Goal: Book appointment/travel/reservation

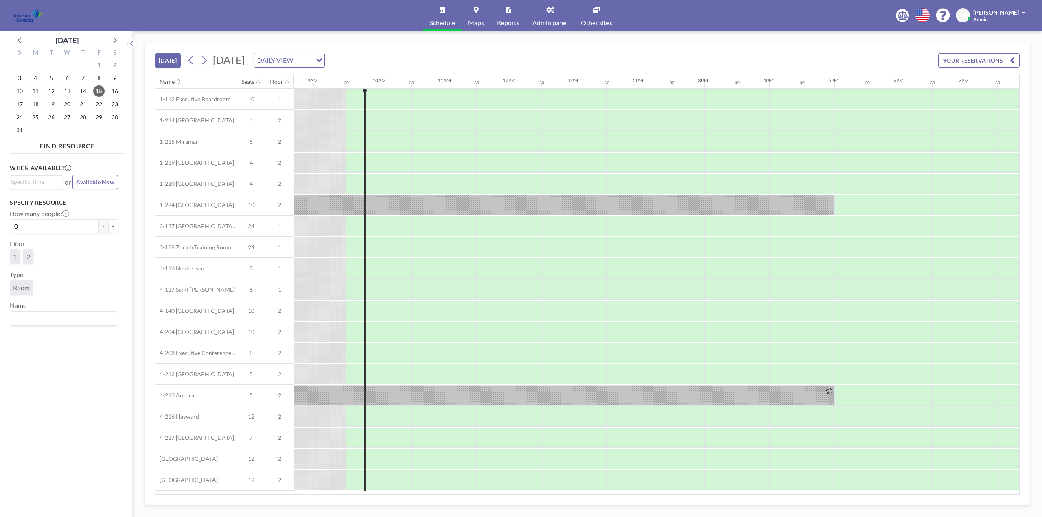
scroll to position [0, 586]
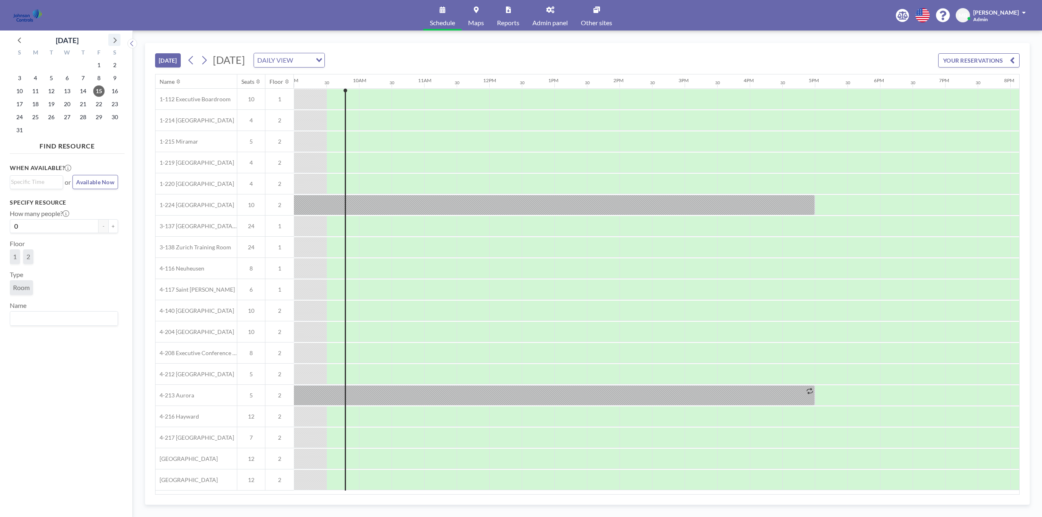
click at [114, 40] on icon at bounding box center [114, 40] width 11 height 11
click at [34, 88] on span "15" at bounding box center [35, 90] width 11 height 11
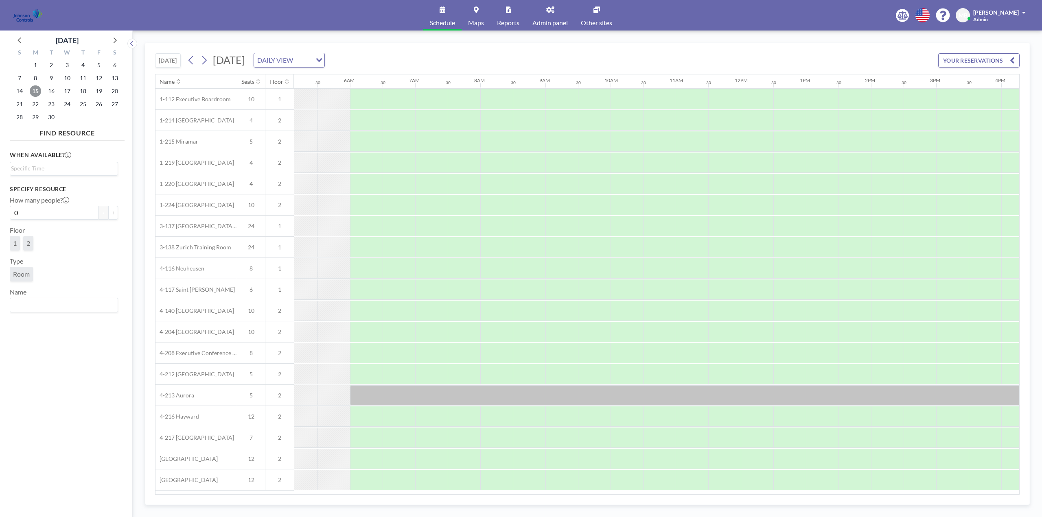
scroll to position [0, 335]
click at [416, 225] on div at bounding box center [430, 226] width 33 height 20
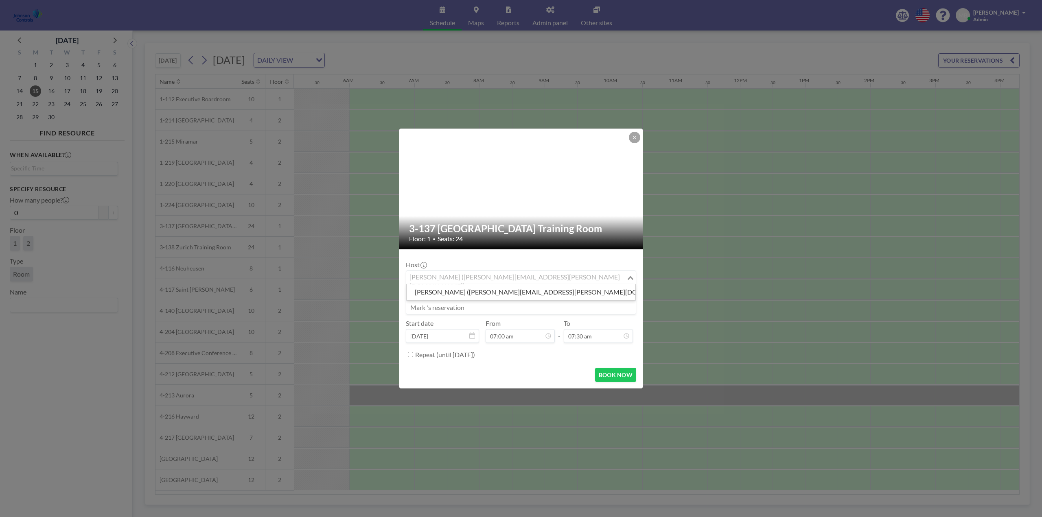
drag, startPoint x: 551, startPoint y: 279, endPoint x: 526, endPoint y: 276, distance: 25.0
click at [526, 276] on input "Search for option" at bounding box center [516, 278] width 219 height 11
type input "Shirl"
click at [518, 259] on div "Host Mark Barton (mark.barton-ext@jci.com) Loading... Title Start date Sep 15, …" at bounding box center [521, 308] width 230 height 105
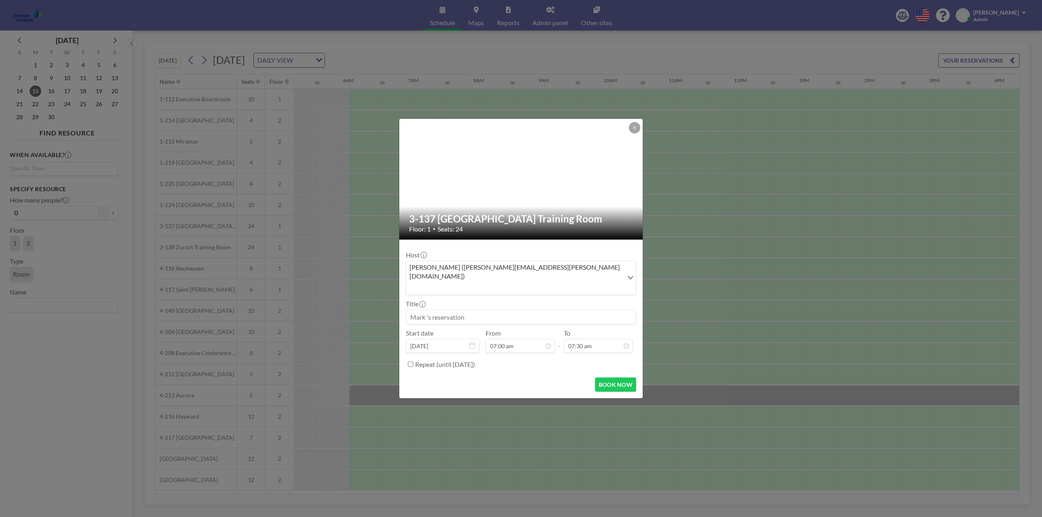
click at [468, 310] on input at bounding box center [521, 317] width 230 height 14
paste input "JCI Integrators / Dealers-Seminar"
type input "JCI Integrators / Dealers-Seminar"
click at [564, 319] on div "05:00 pm" at bounding box center [588, 326] width 95 height 15
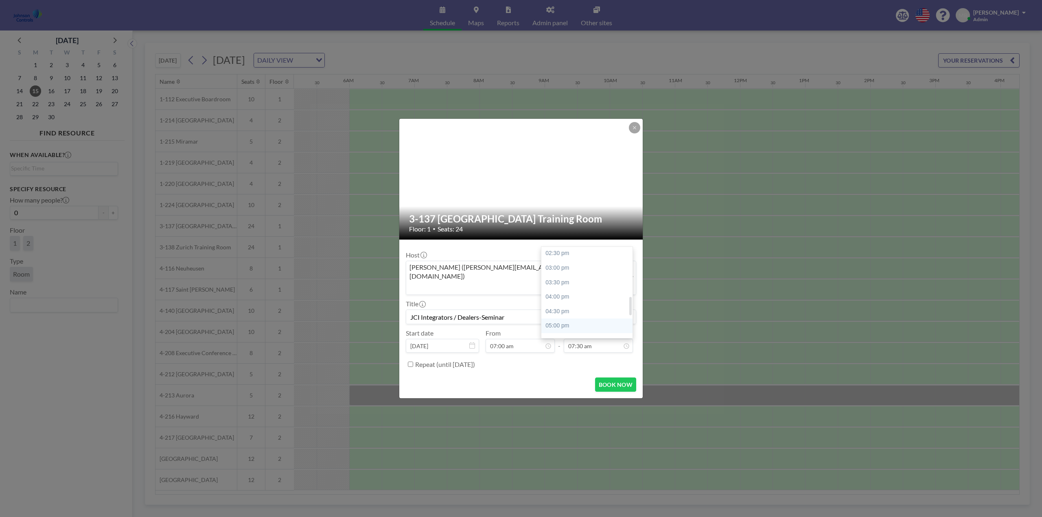
type input "05:00 pm"
click at [411, 362] on input "Repeat (until August 15, 2027)" at bounding box center [410, 364] width 5 height 5
checkbox input "true"
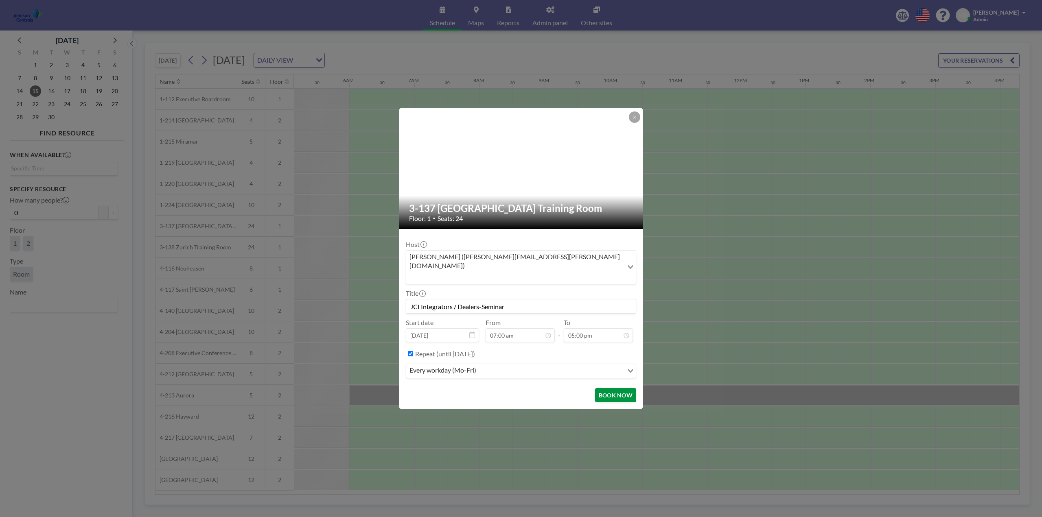
click at [619, 388] on button "BOOK NOW" at bounding box center [615, 395] width 41 height 14
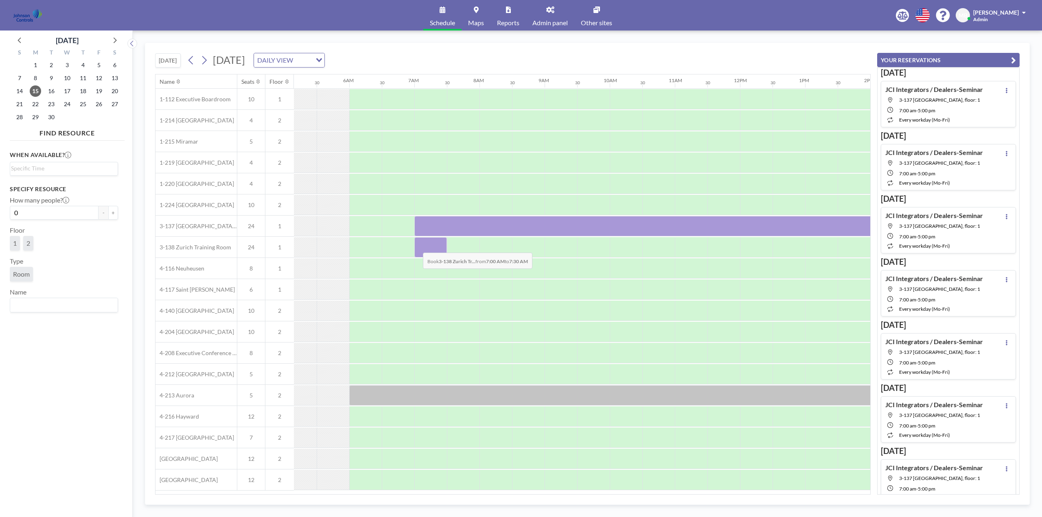
click at [416, 247] on div at bounding box center [430, 247] width 33 height 20
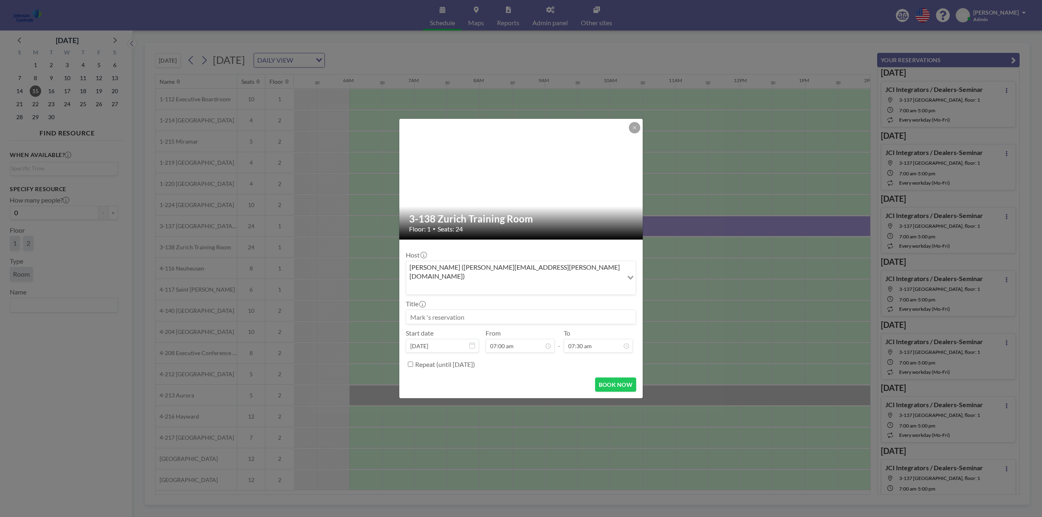
paste input "JCI Integrators / Dealers-Seminar"
type input "JCI Integrators / Dealers-Seminar"
click at [551, 319] on div "05:00 pm" at bounding box center [588, 326] width 95 height 15
type input "05:00 pm"
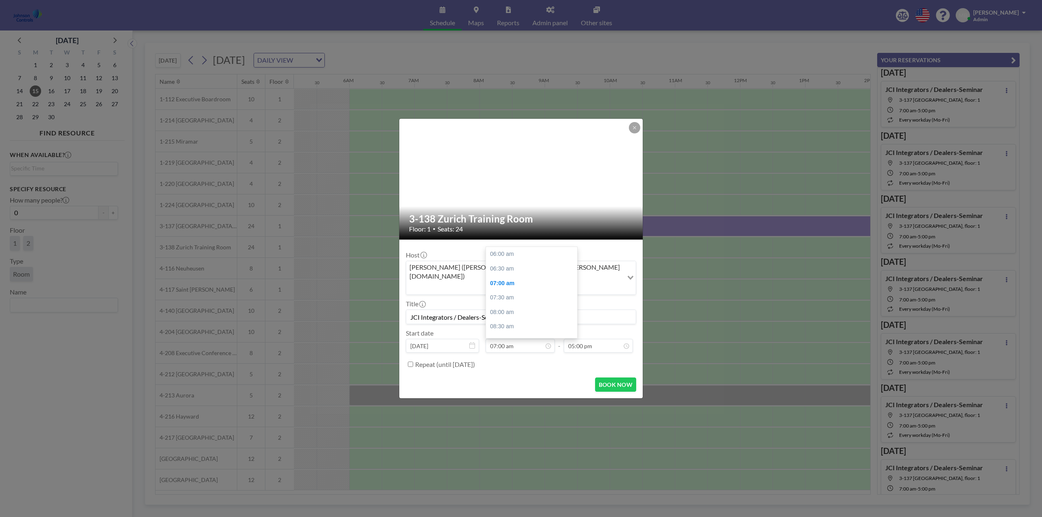
scroll to position [29, 0]
click at [410, 362] on input "Repeat (until August 15, 2027)" at bounding box center [410, 364] width 5 height 5
checkbox input "true"
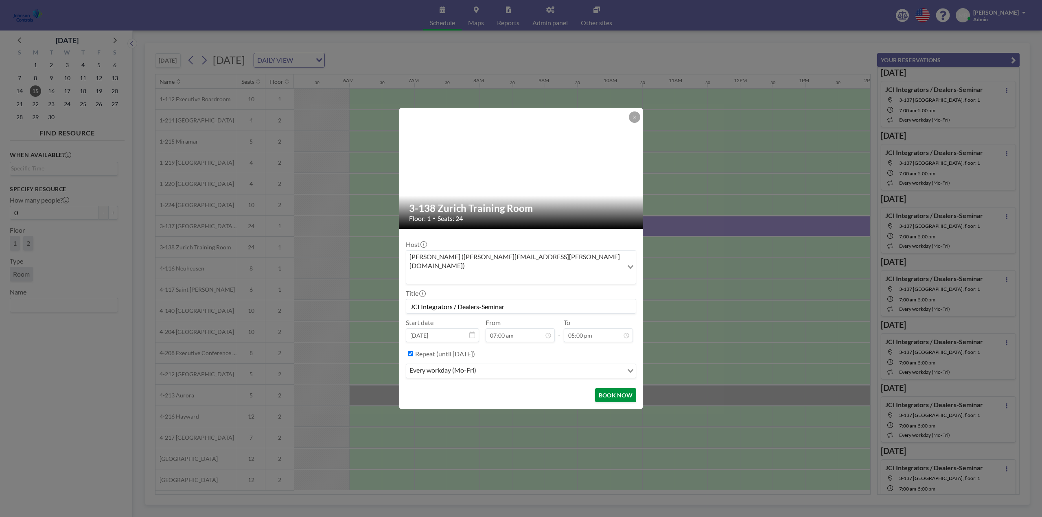
click at [609, 388] on button "BOOK NOW" at bounding box center [615, 395] width 41 height 14
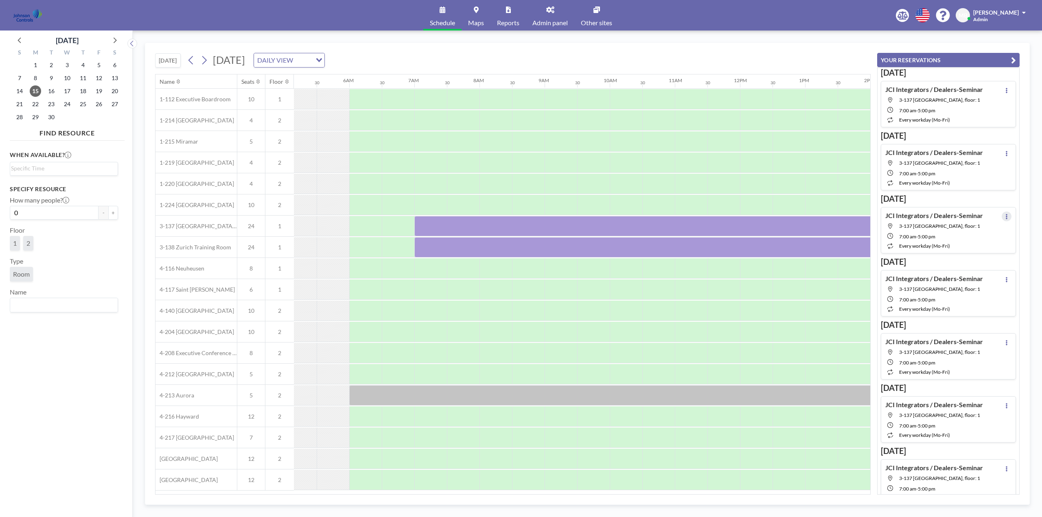
click at [1005, 216] on icon at bounding box center [1006, 216] width 3 height 5
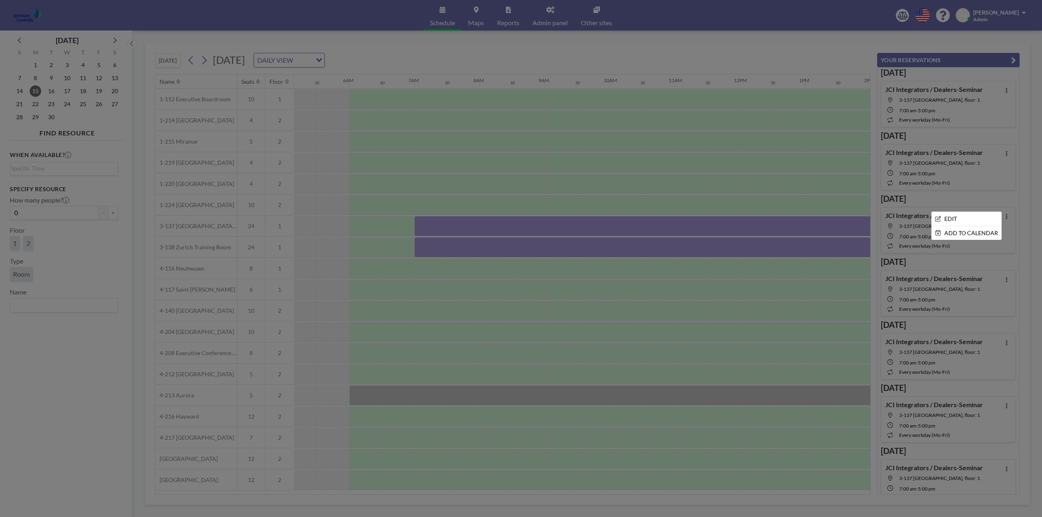
click at [965, 211] on div at bounding box center [521, 258] width 1042 height 517
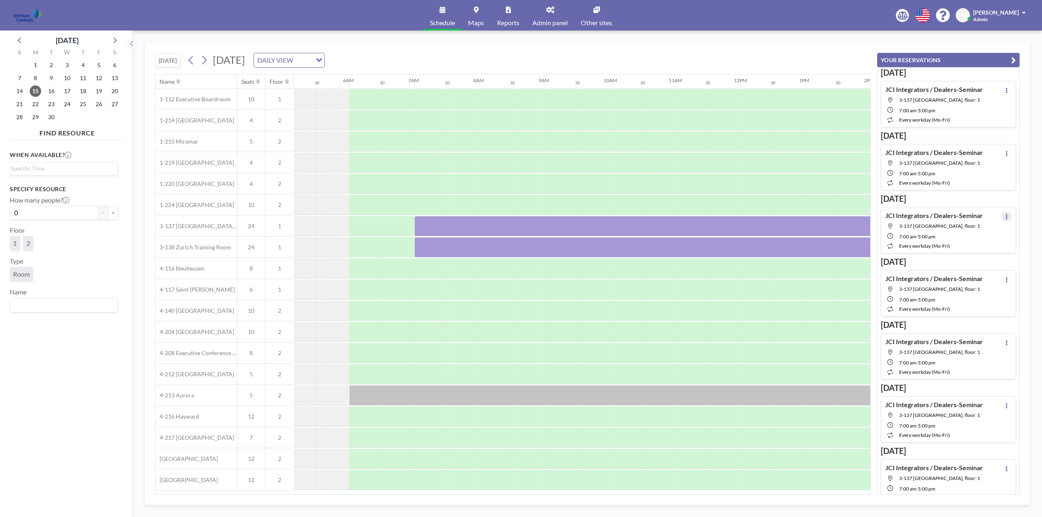
click at [1005, 216] on icon at bounding box center [1006, 216] width 3 height 5
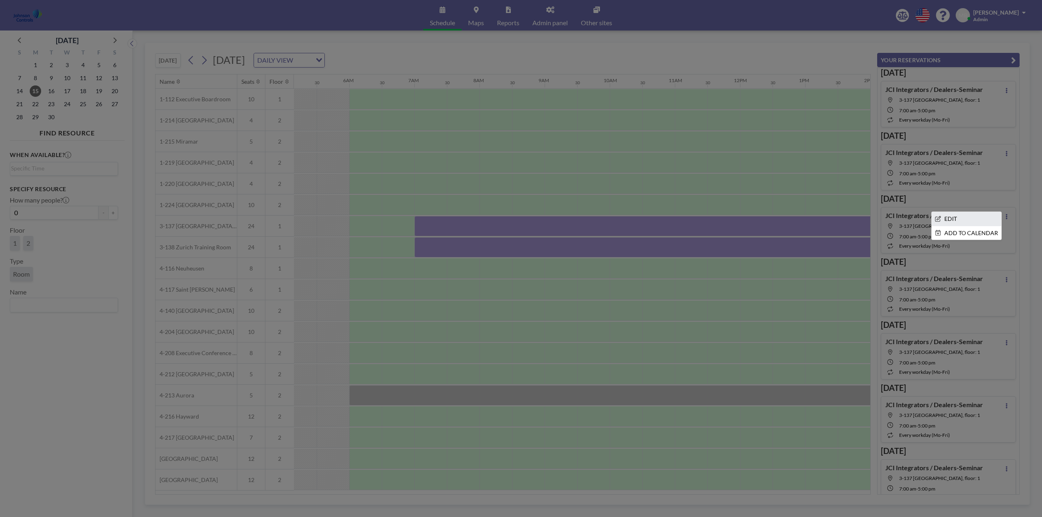
click at [971, 217] on li "EDIT" at bounding box center [967, 219] width 70 height 14
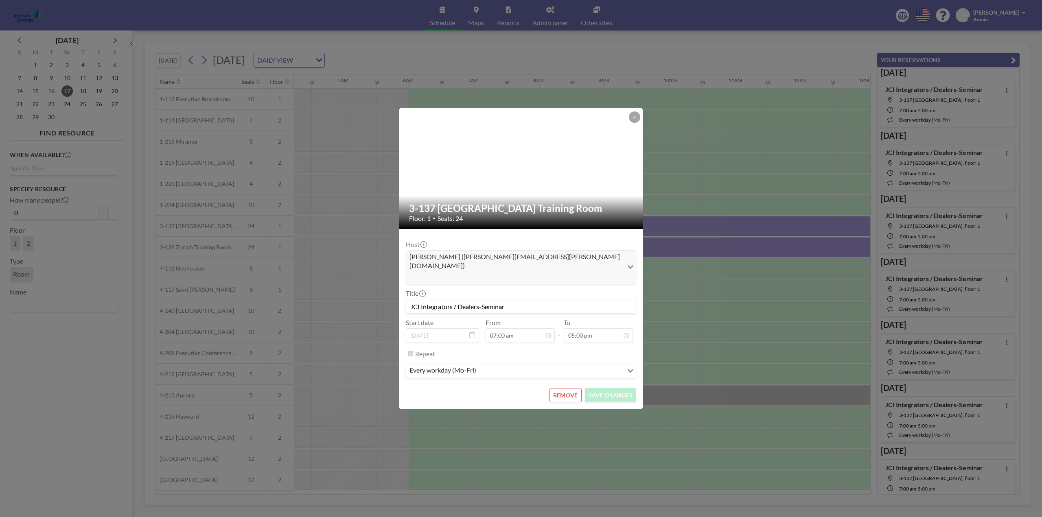
scroll to position [0, 423]
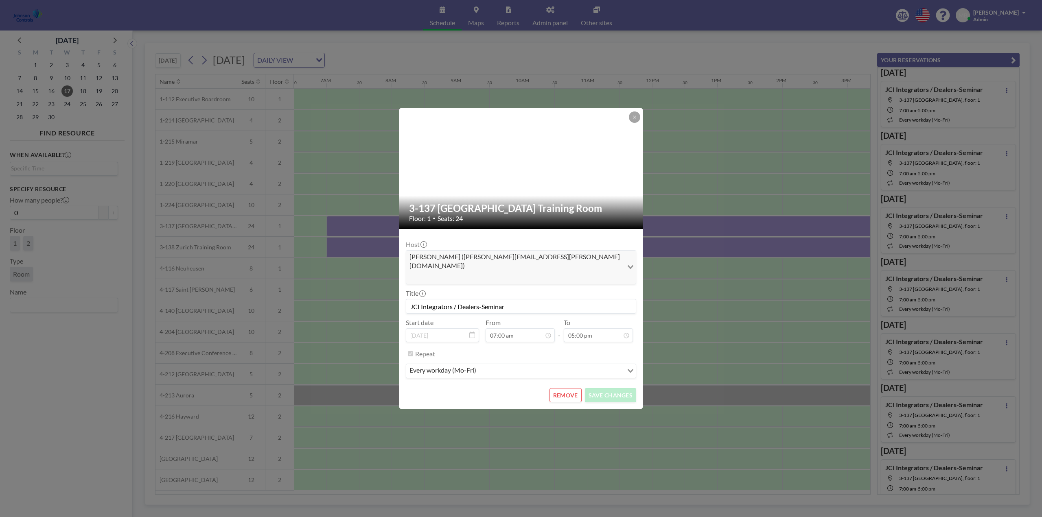
click at [566, 388] on button "REMOVE" at bounding box center [565, 395] width 32 height 14
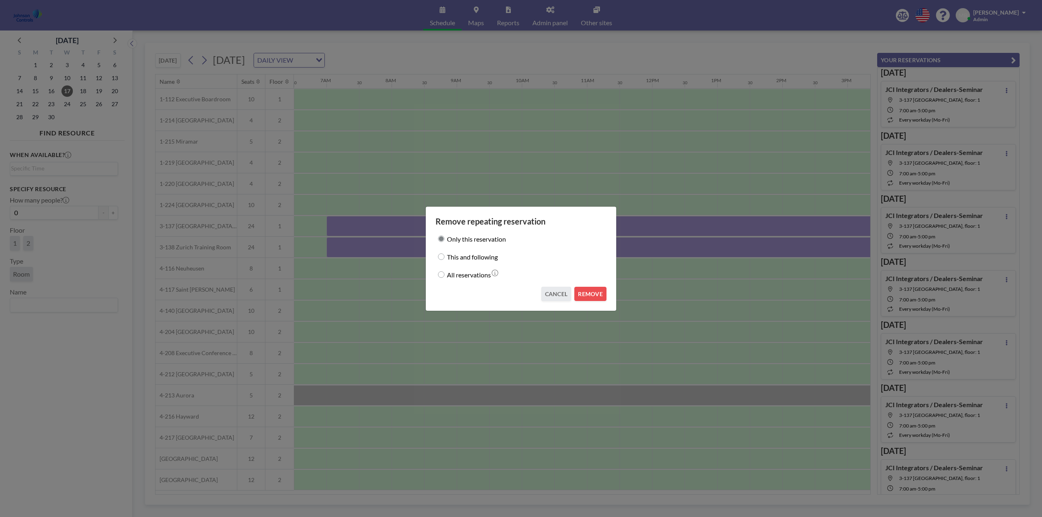
click at [441, 256] on input "This and following" at bounding box center [441, 257] width 7 height 7
radio input "true"
click at [594, 291] on button "REMOVE" at bounding box center [590, 294] width 32 height 14
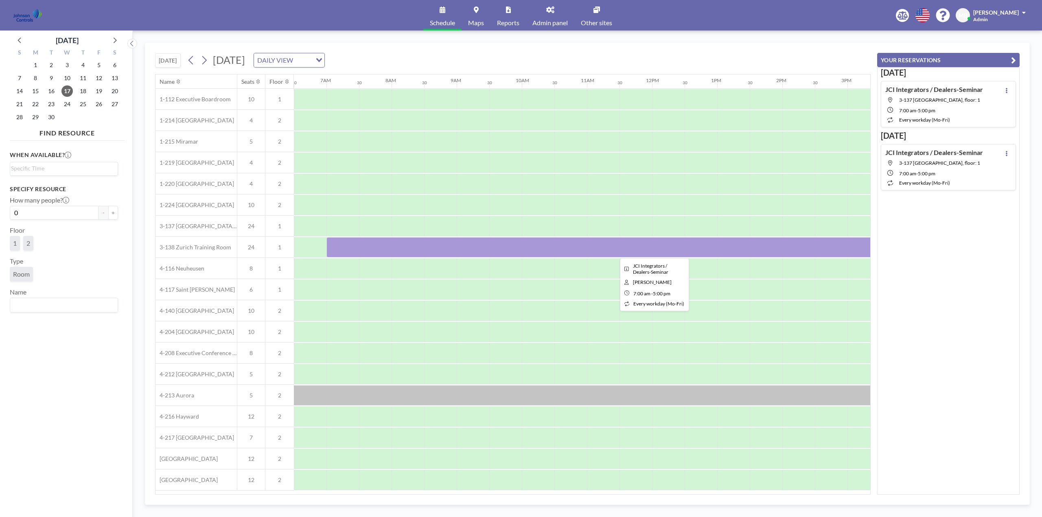
click at [350, 247] on div at bounding box center [651, 247] width 651 height 20
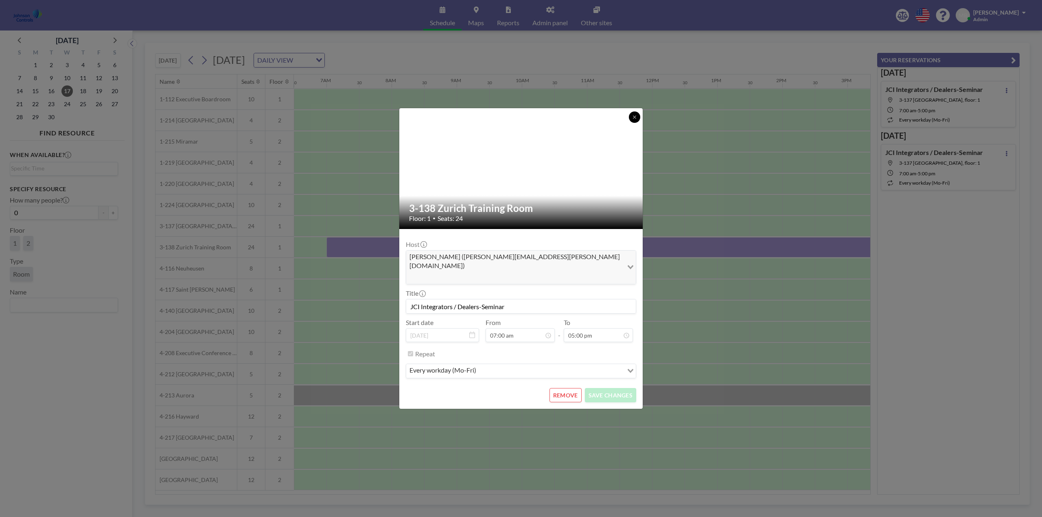
click at [638, 123] on button at bounding box center [634, 117] width 11 height 11
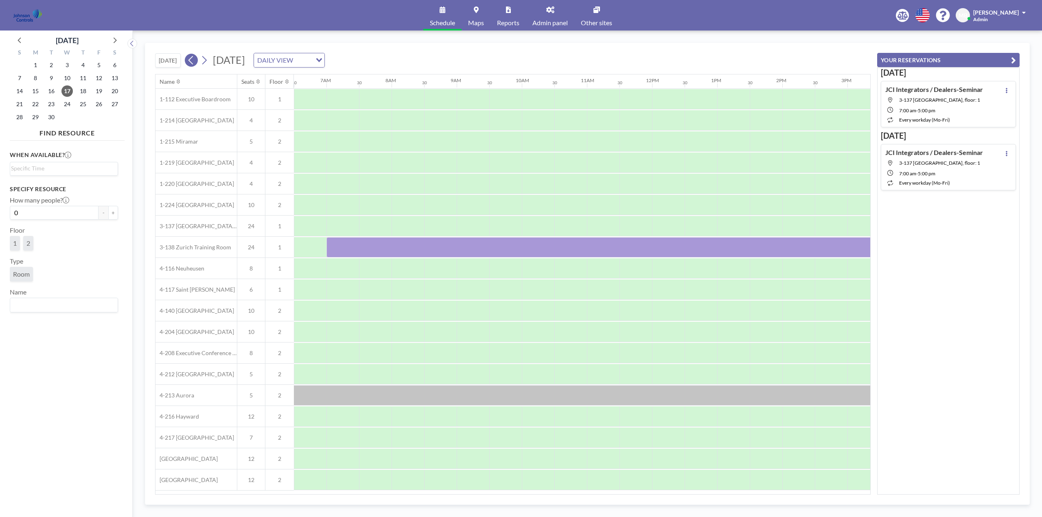
click at [193, 55] on icon at bounding box center [191, 60] width 8 height 12
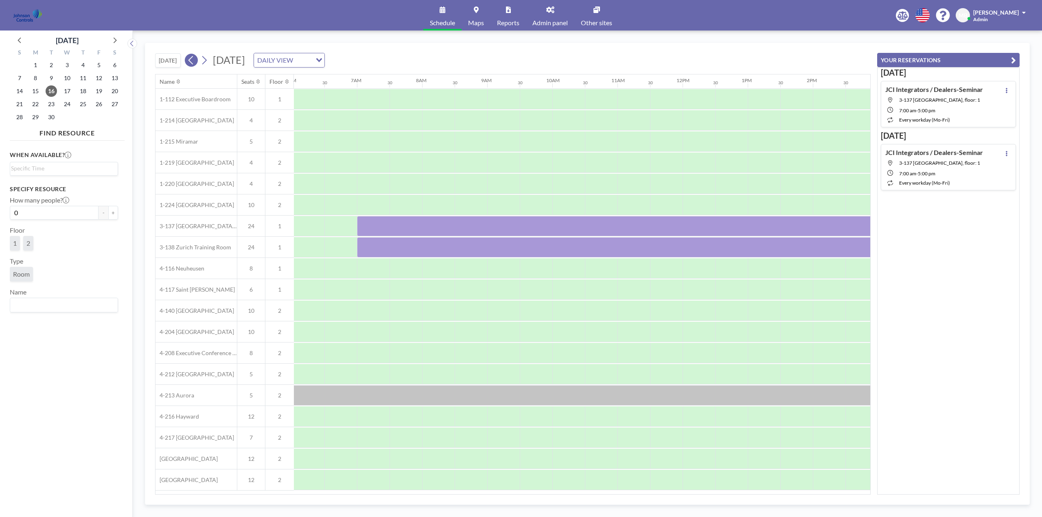
scroll to position [0, 488]
click at [37, 89] on span "15" at bounding box center [35, 90] width 11 height 11
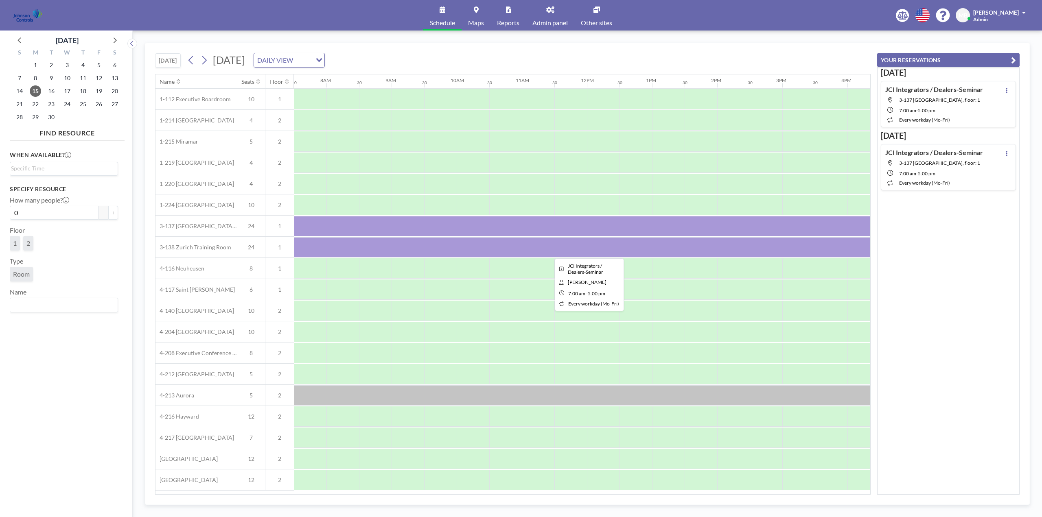
click at [327, 246] on div at bounding box center [586, 247] width 651 height 20
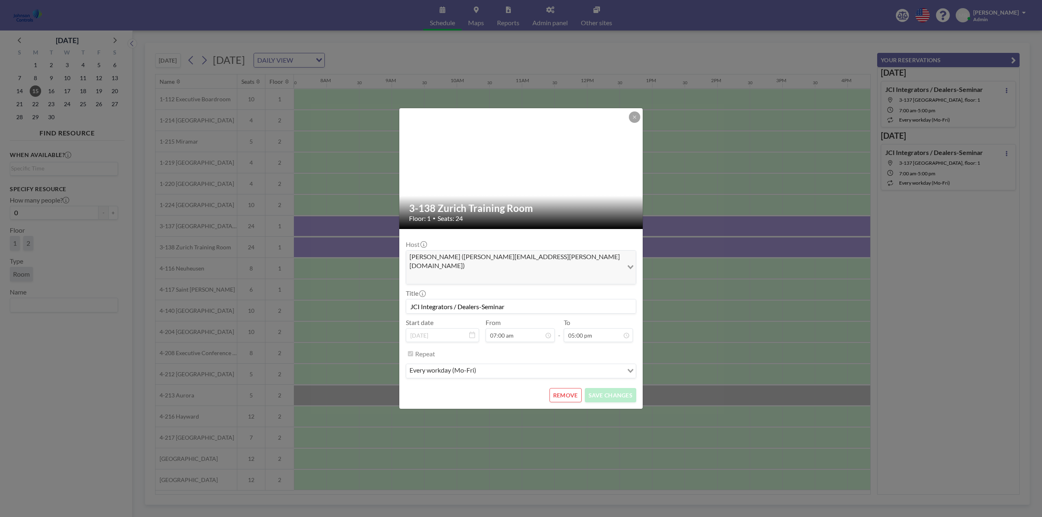
scroll to position [29, 0]
click at [635, 120] on icon at bounding box center [634, 117] width 5 height 5
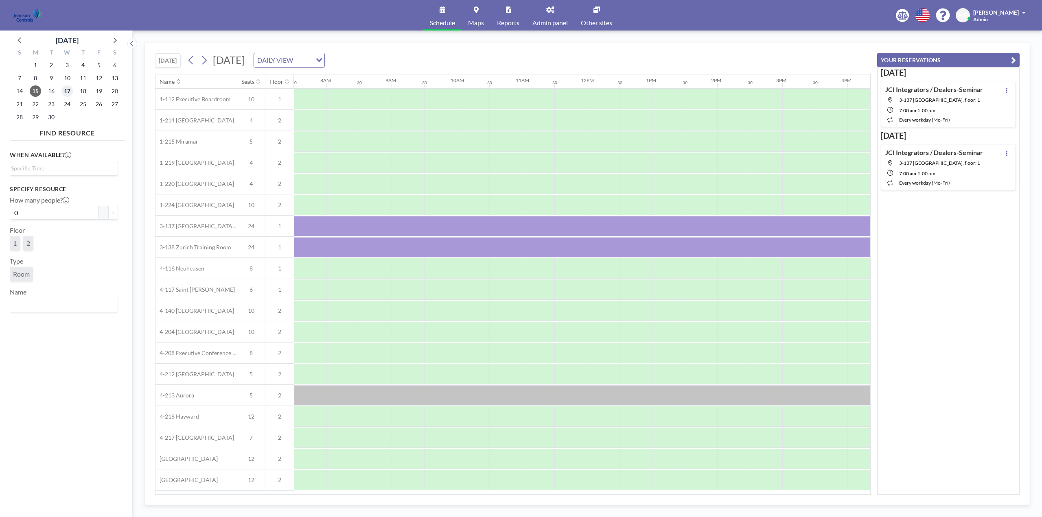
click at [68, 89] on span "17" at bounding box center [66, 90] width 11 height 11
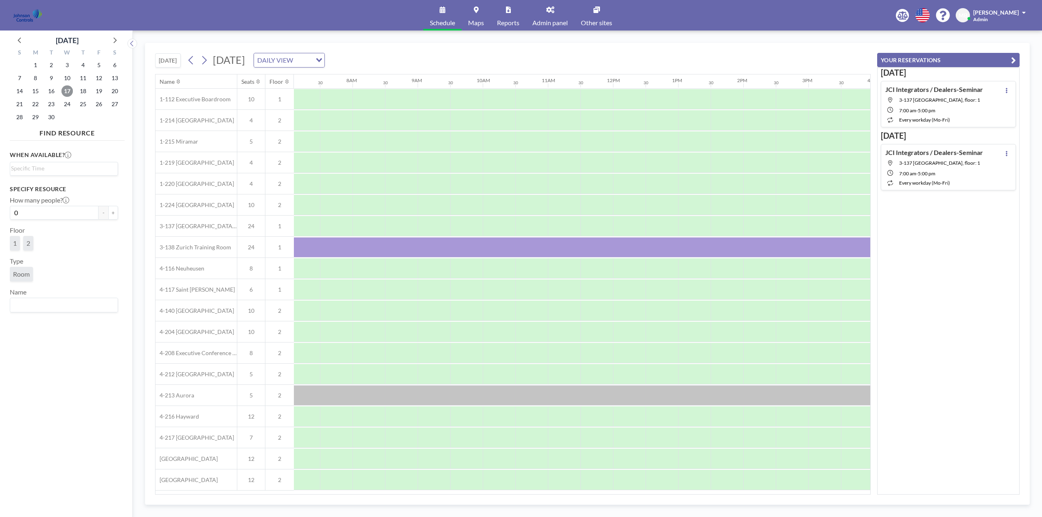
scroll to position [0, 488]
click at [406, 249] on div at bounding box center [586, 247] width 651 height 20
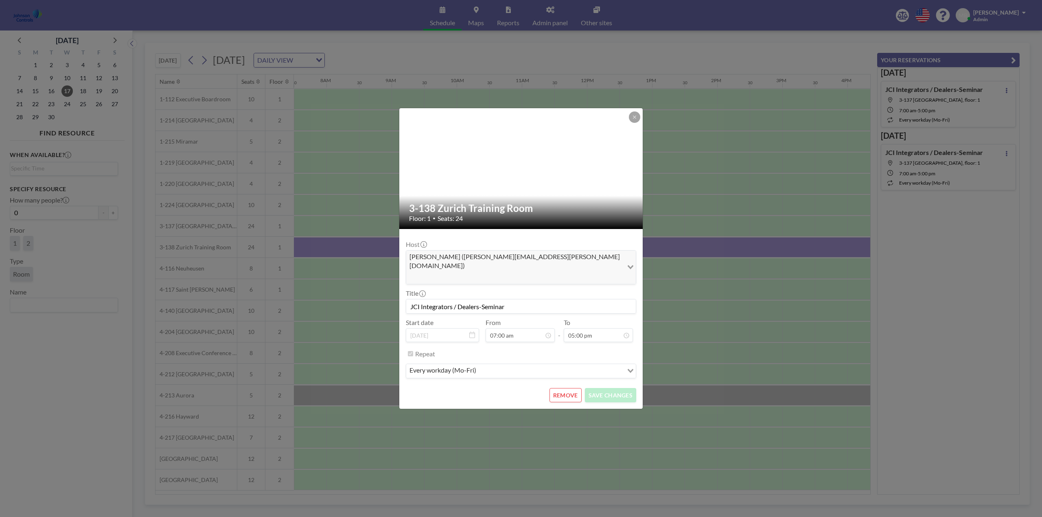
click at [568, 388] on button "REMOVE" at bounding box center [565, 395] width 32 height 14
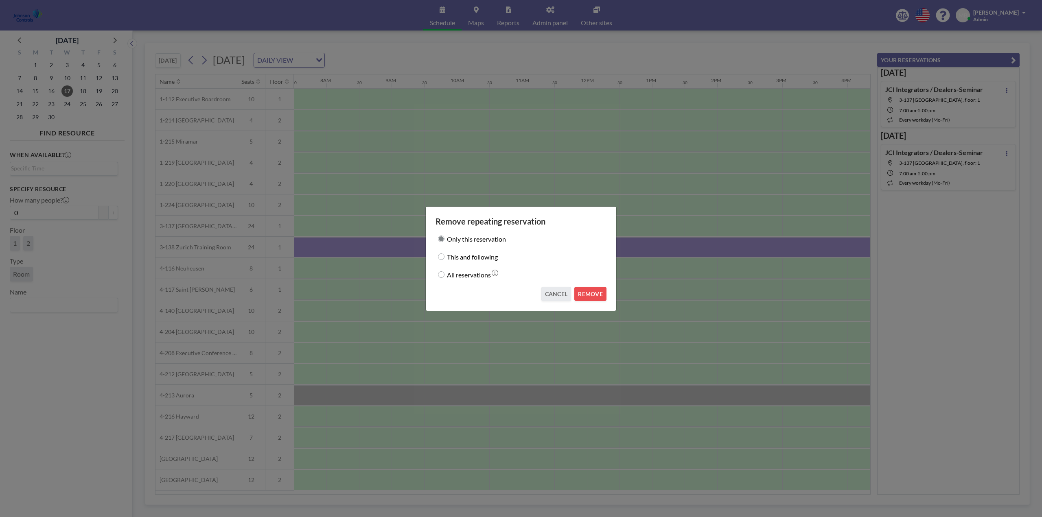
click at [442, 257] on input "This and following" at bounding box center [441, 257] width 7 height 7
radio input "true"
click at [441, 256] on input "This and following" at bounding box center [441, 257] width 7 height 7
click at [590, 291] on button "REMOVE" at bounding box center [590, 294] width 32 height 14
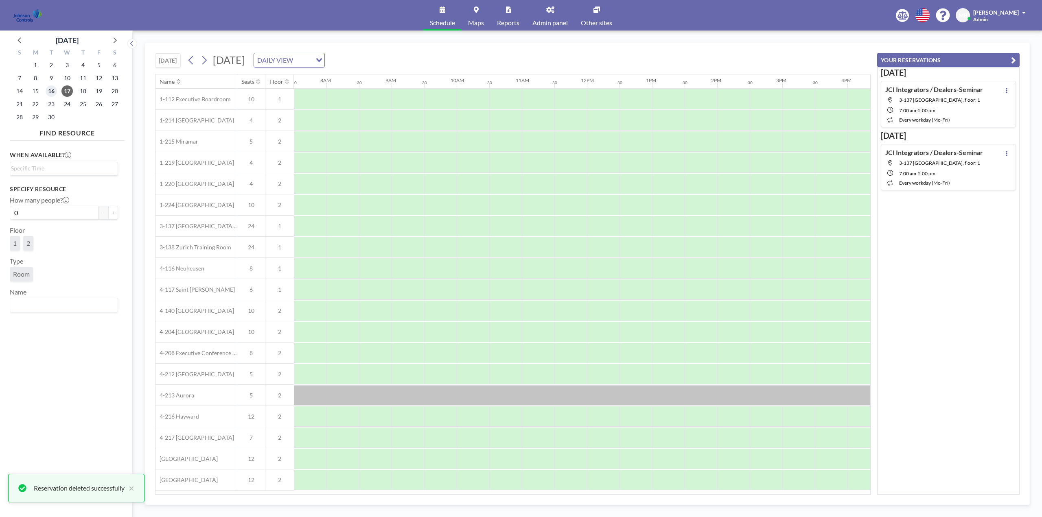
click at [50, 90] on span "16" at bounding box center [51, 90] width 11 height 11
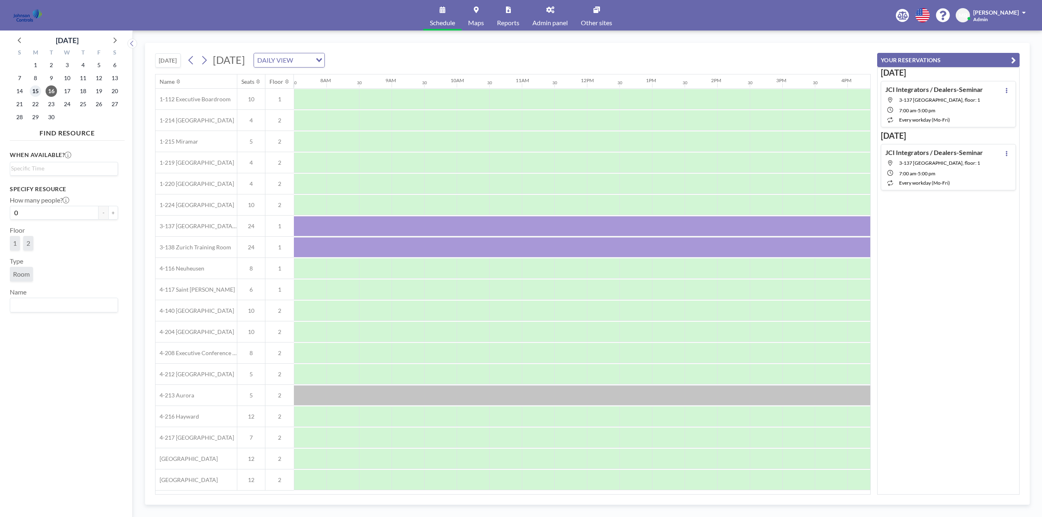
click at [37, 90] on span "15" at bounding box center [35, 90] width 11 height 11
click at [554, 20] on span "Admin panel" at bounding box center [549, 23] width 35 height 7
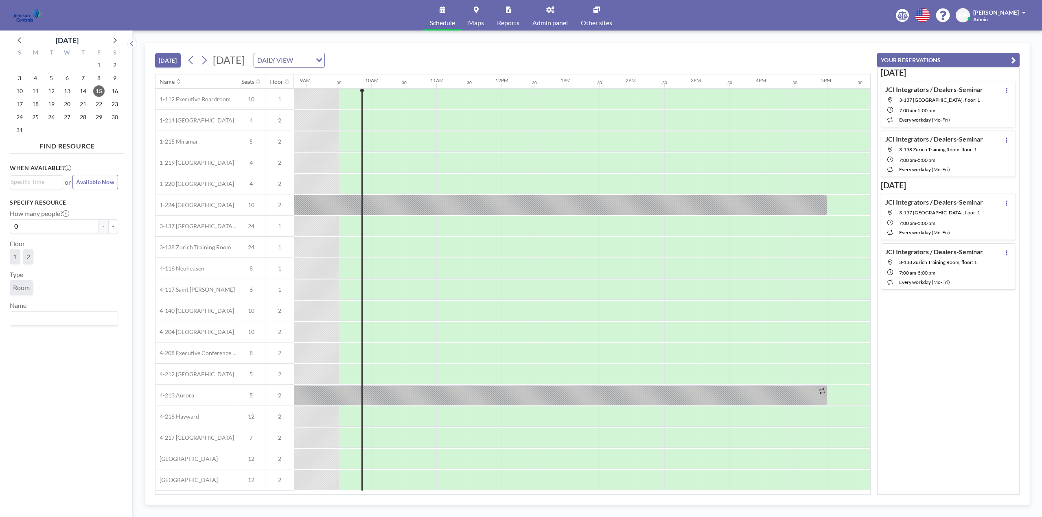
scroll to position [0, 586]
